Goal: Task Accomplishment & Management: Complete application form

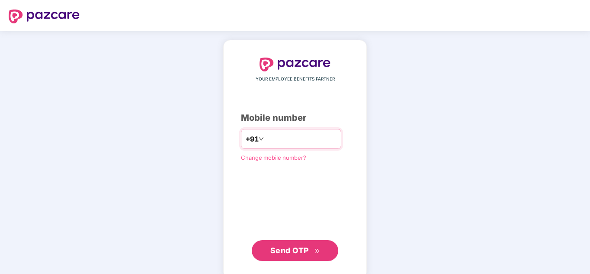
paste input "**********"
type input "**********"
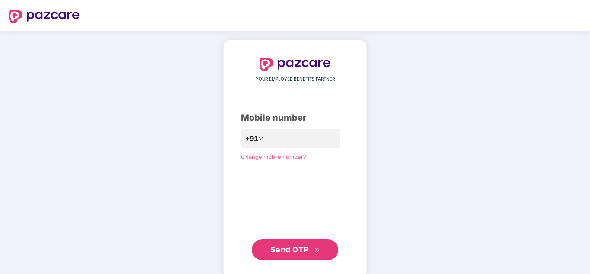
click at [280, 251] on span "Send OTP" at bounding box center [289, 249] width 39 height 9
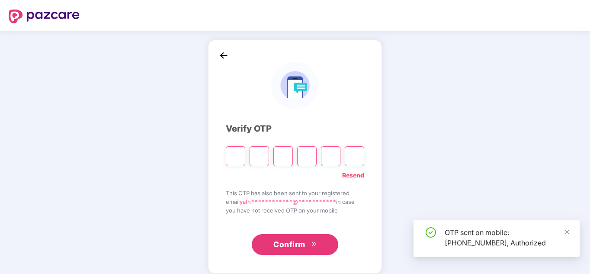
type input "*"
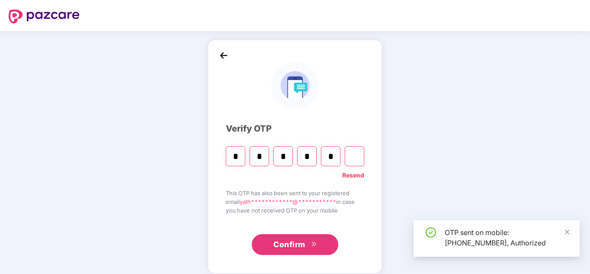
type input "*"
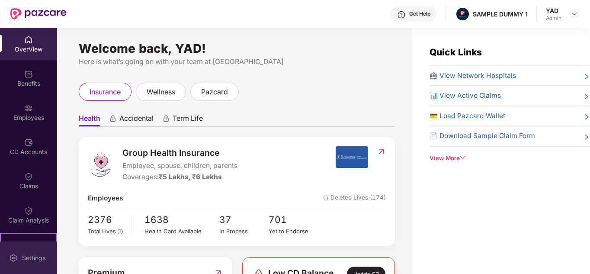
click at [24, 269] on div "Settings" at bounding box center [28, 257] width 57 height 32
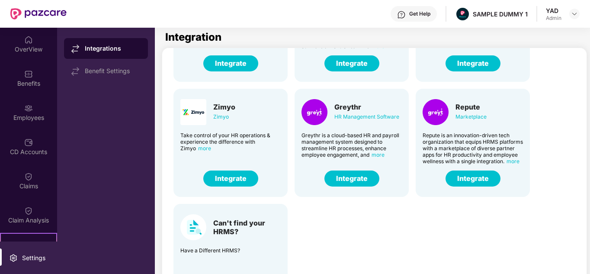
scroll to position [39, 0]
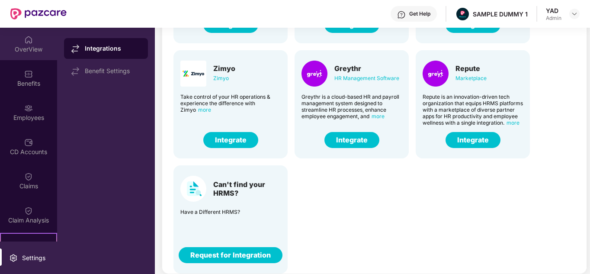
click at [21, 43] on div "OverView" at bounding box center [28, 44] width 57 height 32
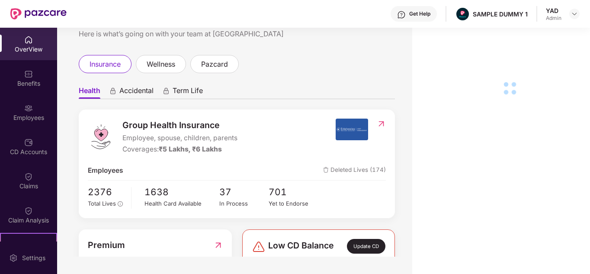
scroll to position [40, 0]
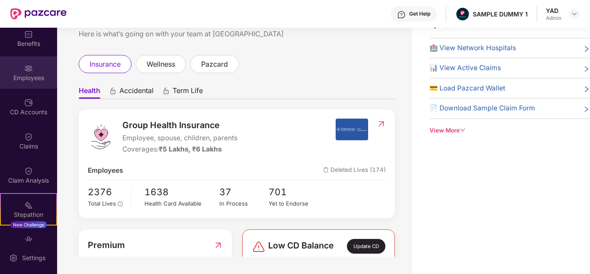
click at [22, 64] on div "Employees" at bounding box center [28, 72] width 57 height 32
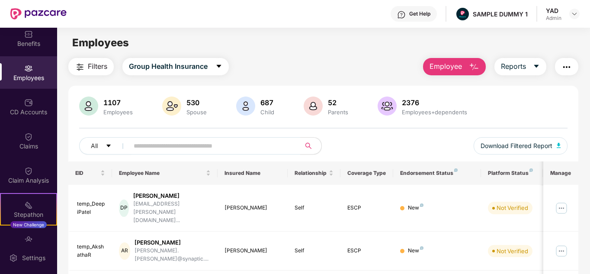
click at [418, 15] on div "Get Help" at bounding box center [419, 13] width 21 height 7
click at [287, 45] on div "Employees" at bounding box center [323, 43] width 533 height 16
click at [450, 69] on span "Employee" at bounding box center [446, 66] width 32 height 11
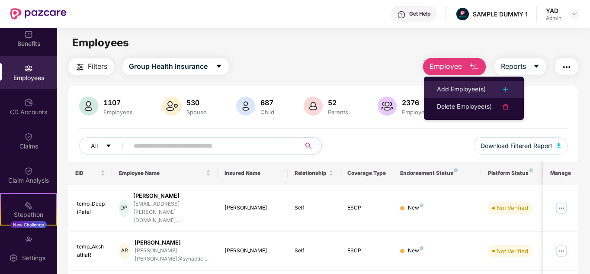
click at [454, 84] on div "Add Employee(s)" at bounding box center [461, 89] width 49 height 10
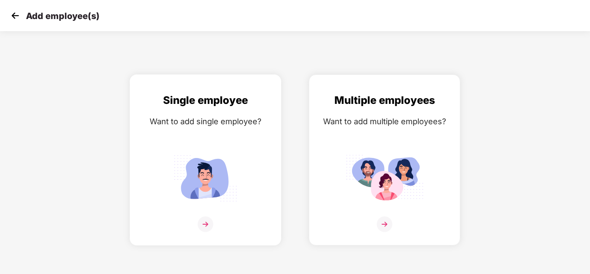
click at [208, 196] on img at bounding box center [206, 178] width 78 height 54
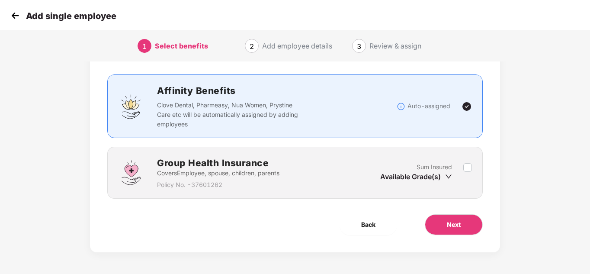
scroll to position [45, 0]
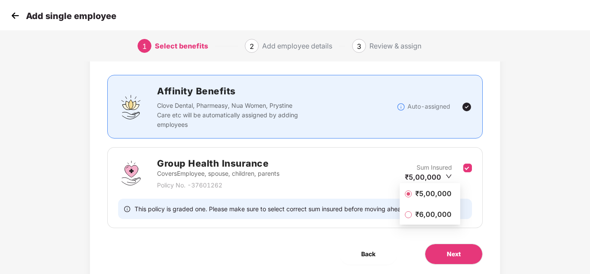
click at [424, 191] on span "₹5,00,000" at bounding box center [433, 194] width 43 height 10
click at [449, 255] on span "Next" at bounding box center [454, 254] width 14 height 10
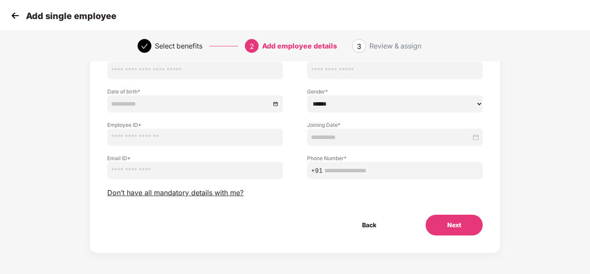
scroll to position [0, 0]
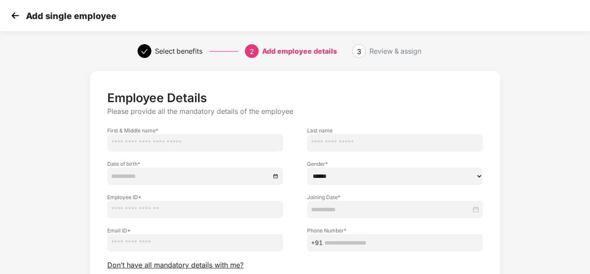
click at [13, 14] on img at bounding box center [15, 15] width 13 height 13
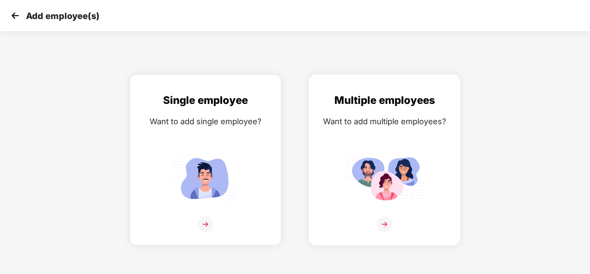
click at [381, 172] on img at bounding box center [385, 178] width 78 height 54
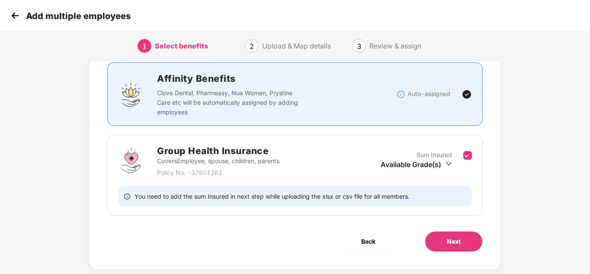
scroll to position [57, 0]
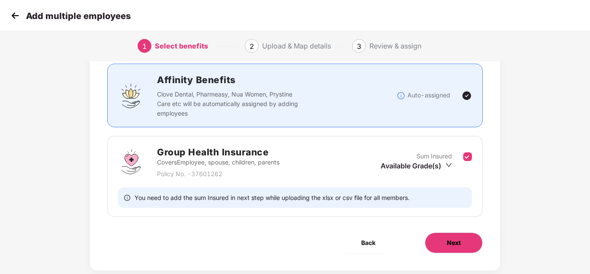
click at [458, 240] on span "Next" at bounding box center [454, 243] width 14 height 10
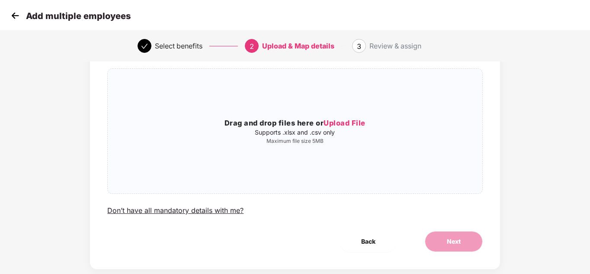
scroll to position [0, 0]
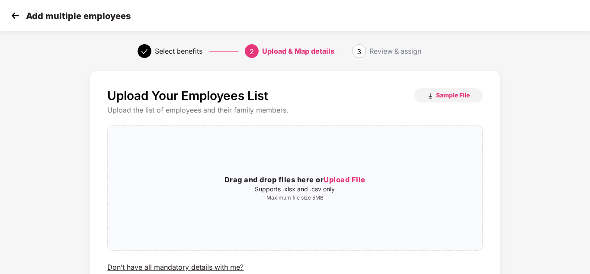
click at [10, 16] on img at bounding box center [15, 15] width 13 height 13
